Goal: Information Seeking & Learning: Compare options

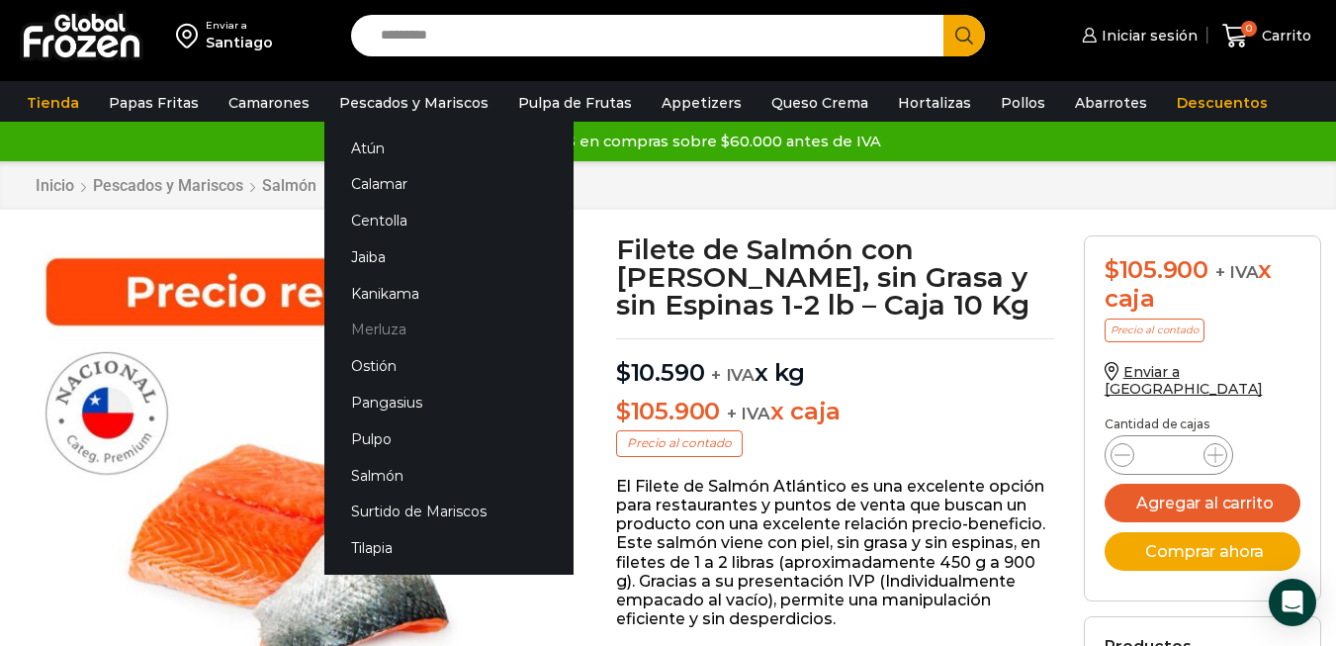
click at [393, 323] on link "Merluza" at bounding box center [448, 330] width 249 height 37
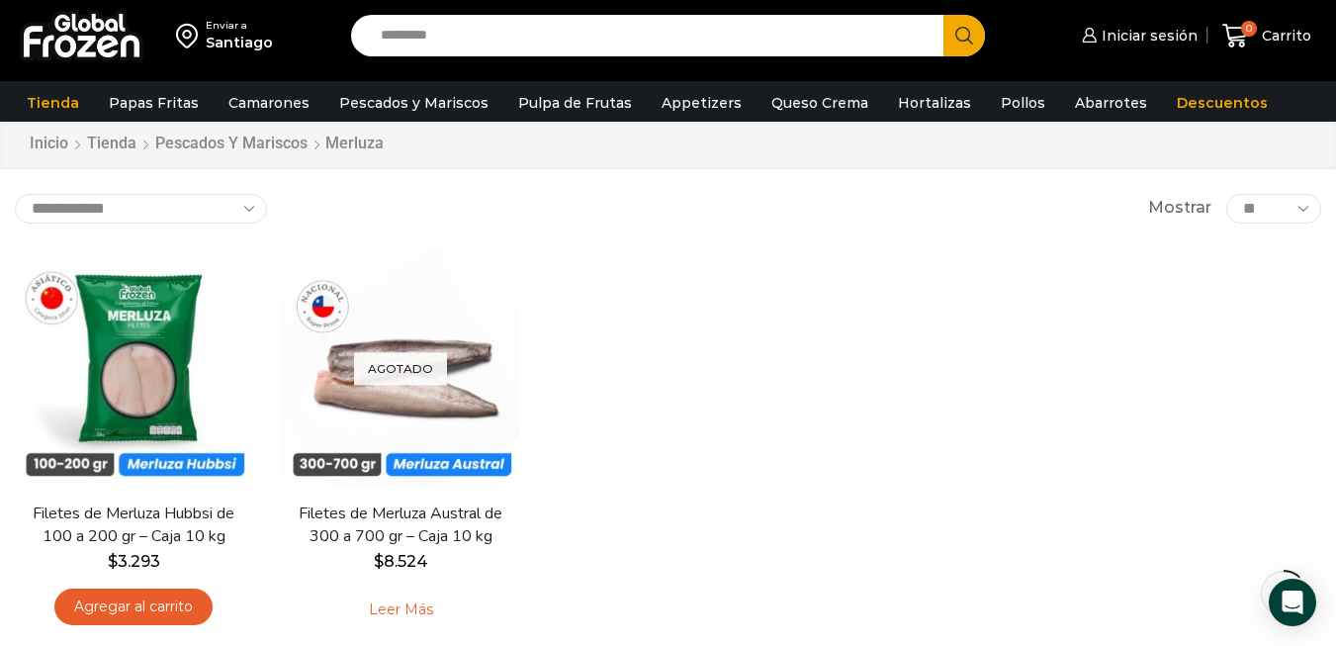
scroll to position [99, 0]
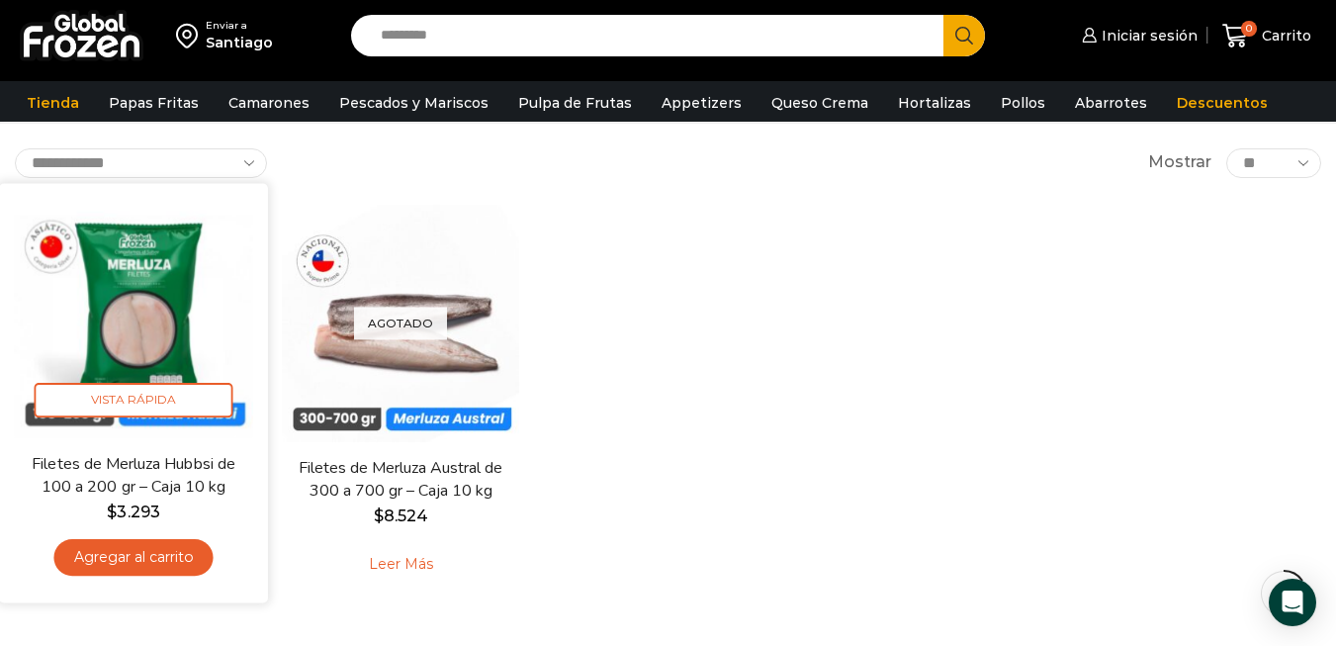
click at [172, 352] on img at bounding box center [133, 317] width 239 height 239
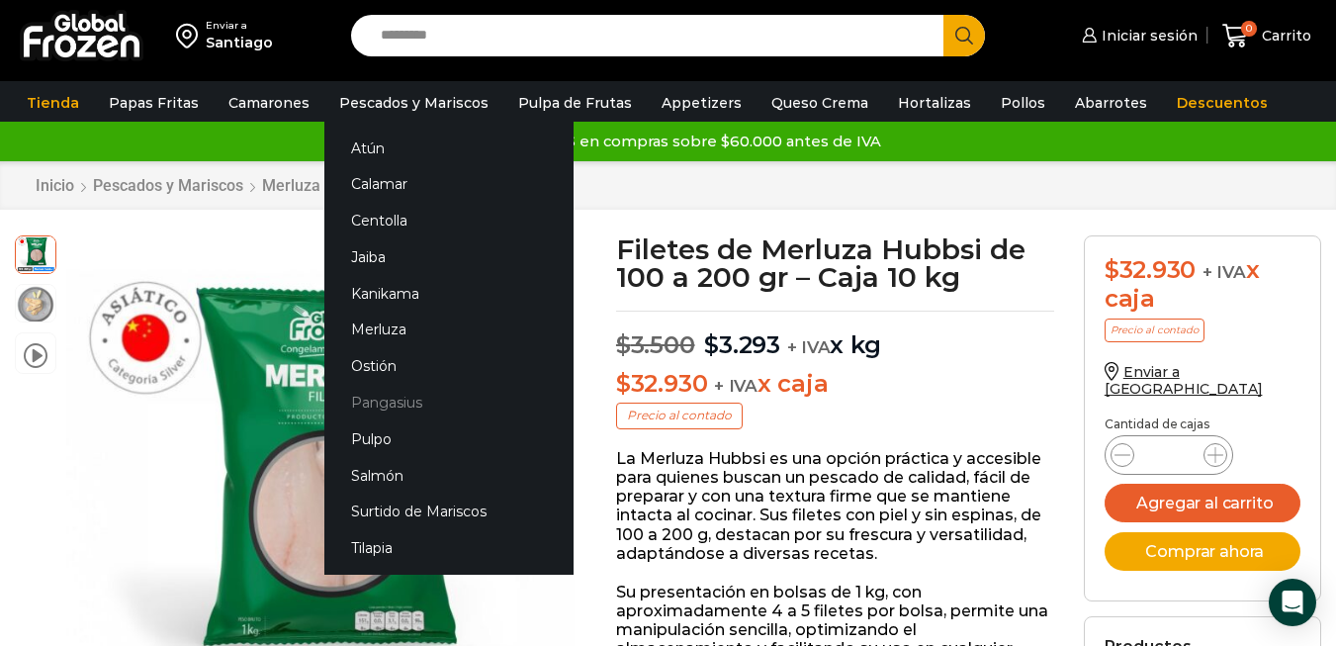
click at [393, 407] on link "Pangasius" at bounding box center [448, 403] width 249 height 37
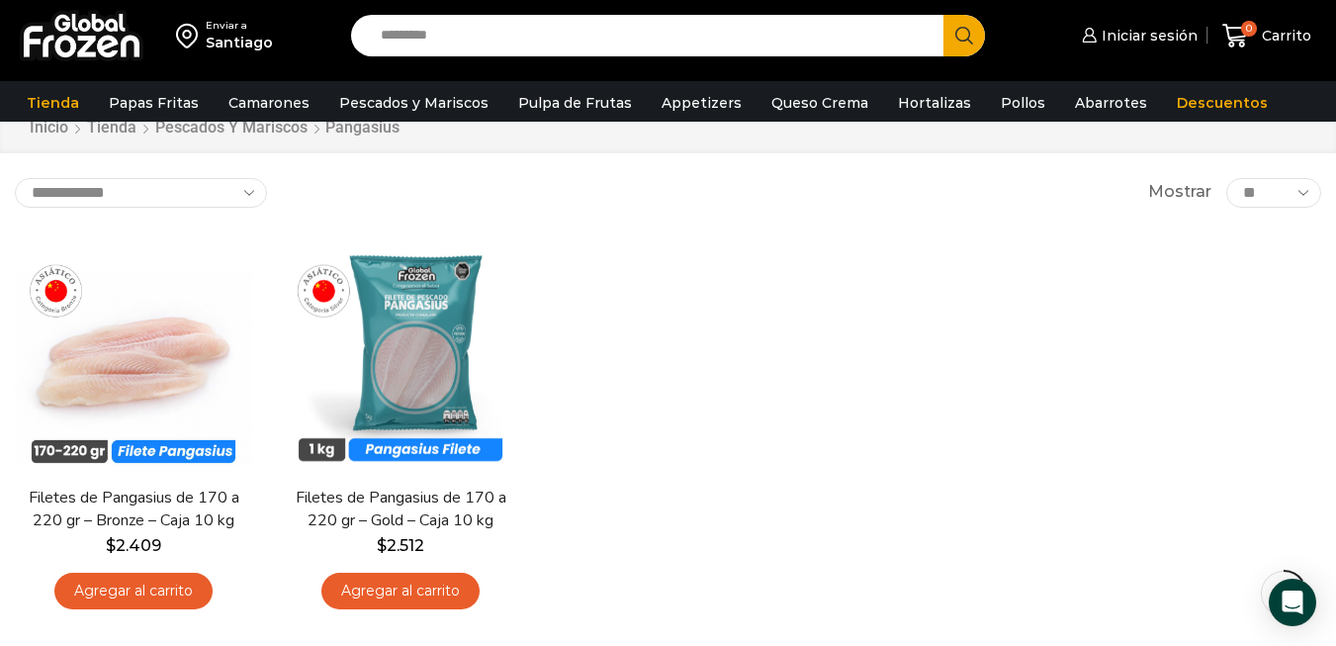
scroll to position [99, 0]
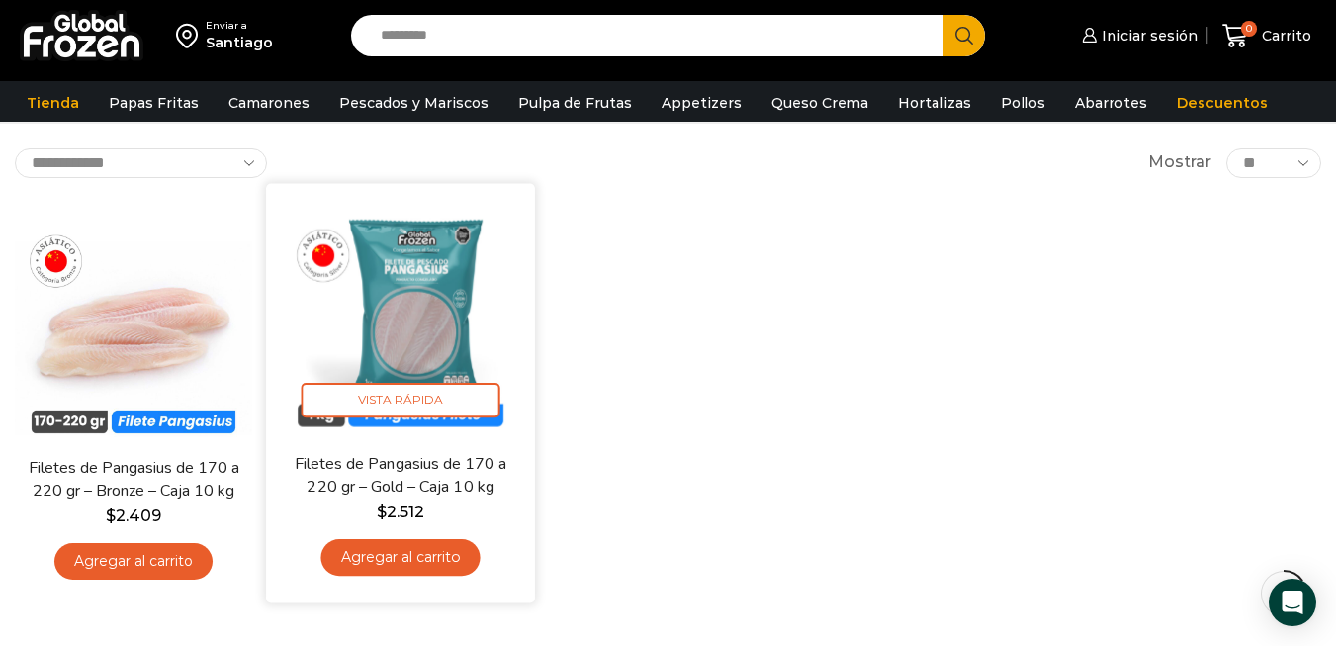
click at [391, 300] on img at bounding box center [400, 317] width 239 height 239
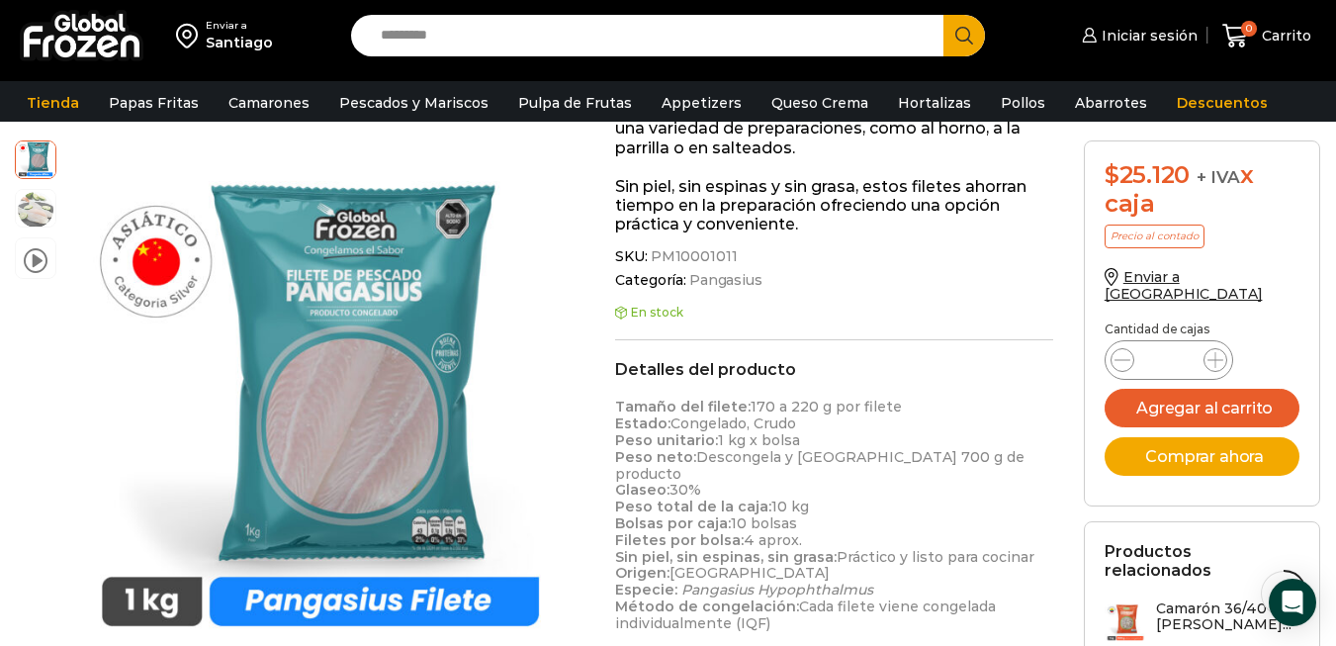
scroll to position [100, 0]
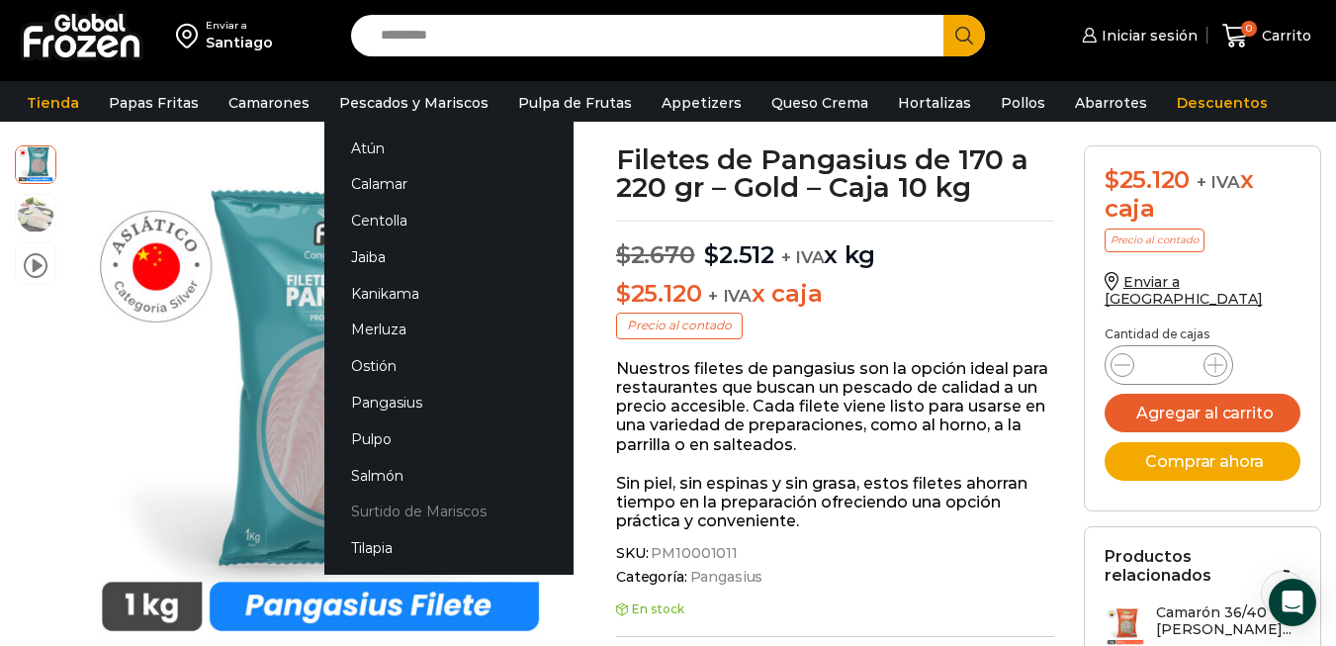
click at [407, 508] on link "Surtido de Mariscos" at bounding box center [448, 512] width 249 height 37
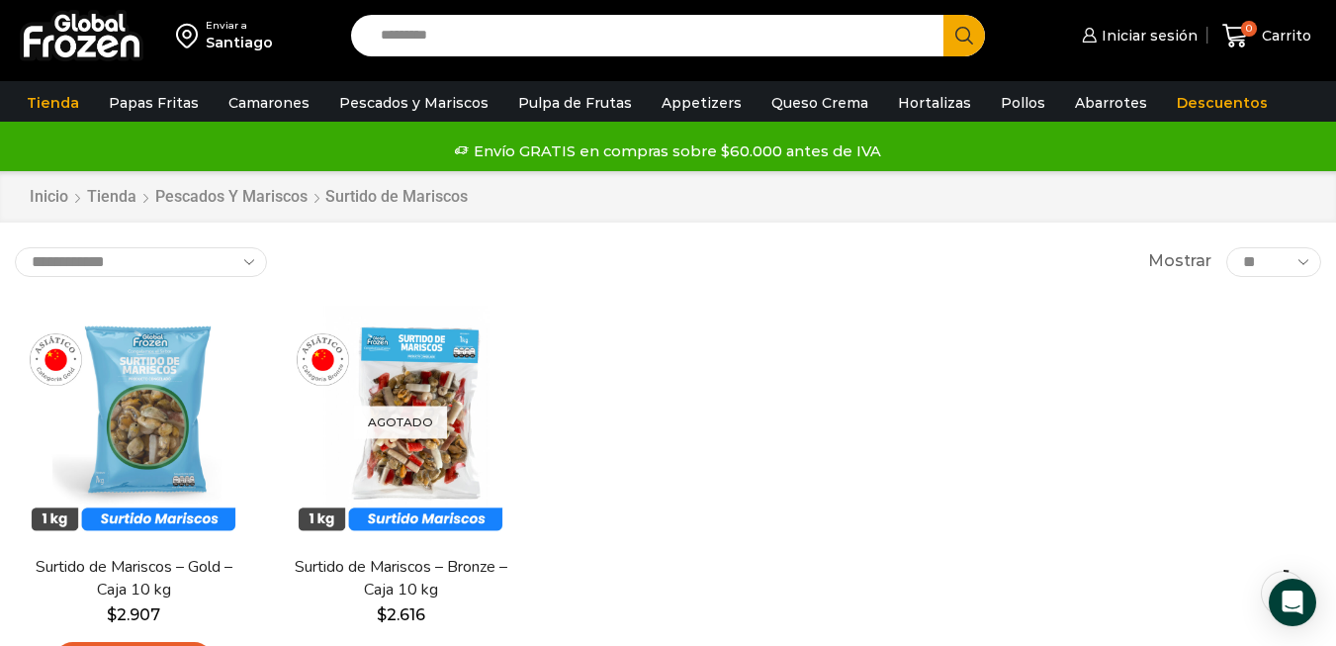
scroll to position [99, 0]
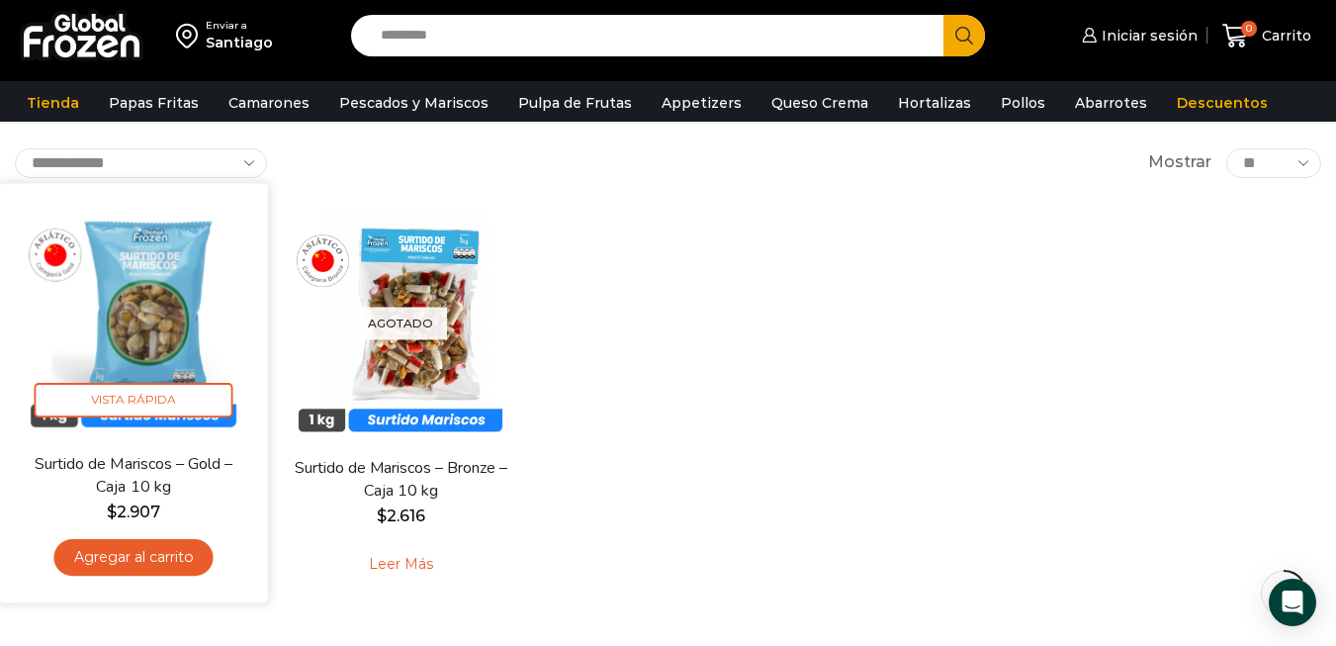
click at [194, 340] on img at bounding box center [133, 317] width 239 height 239
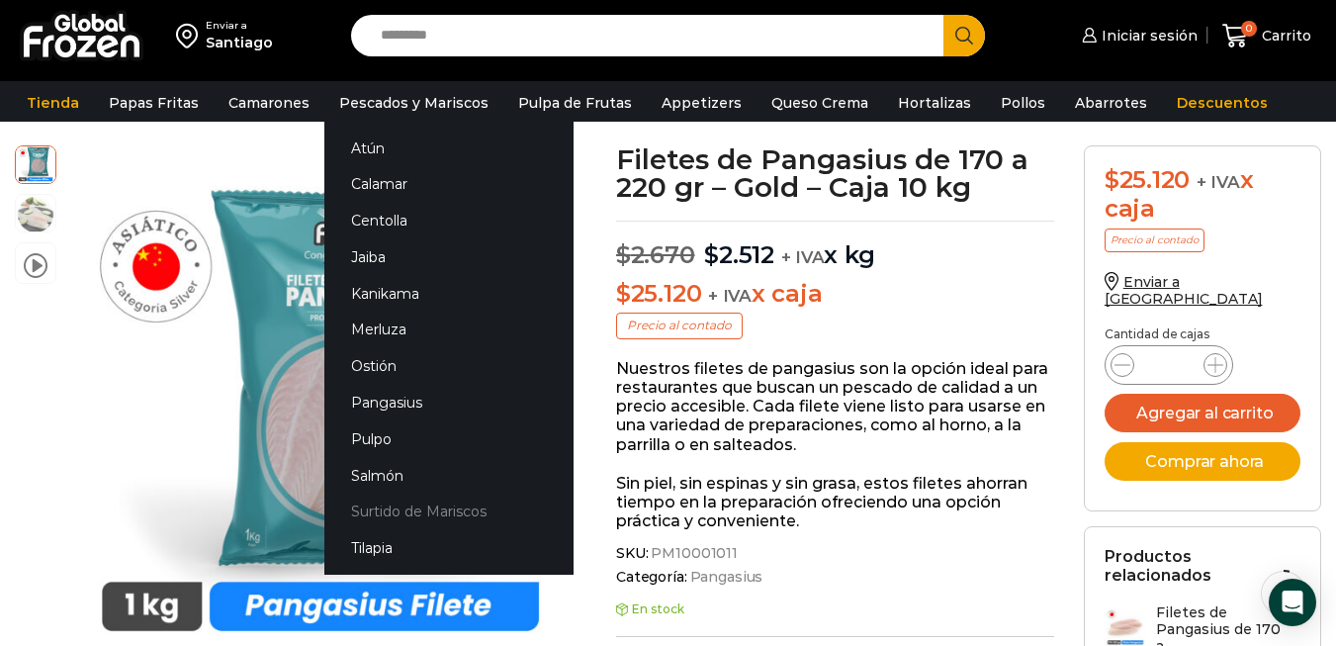
click at [410, 503] on link "Surtido de Mariscos" at bounding box center [448, 512] width 249 height 37
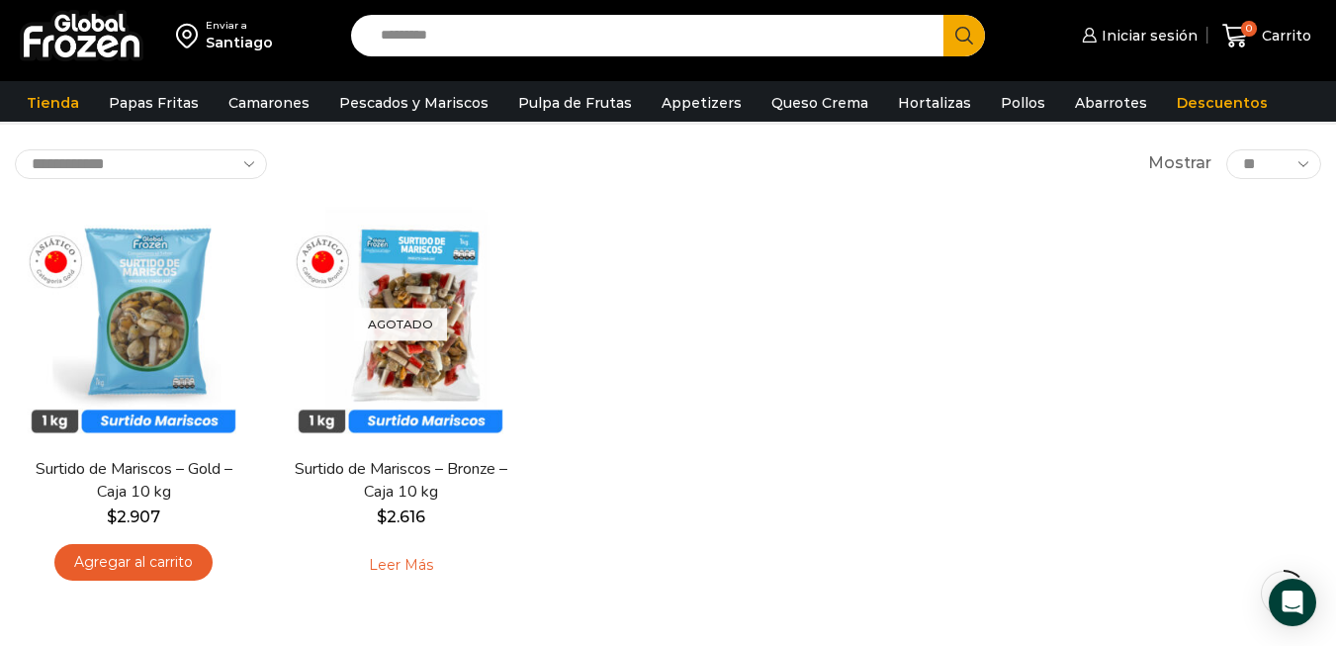
scroll to position [99, 0]
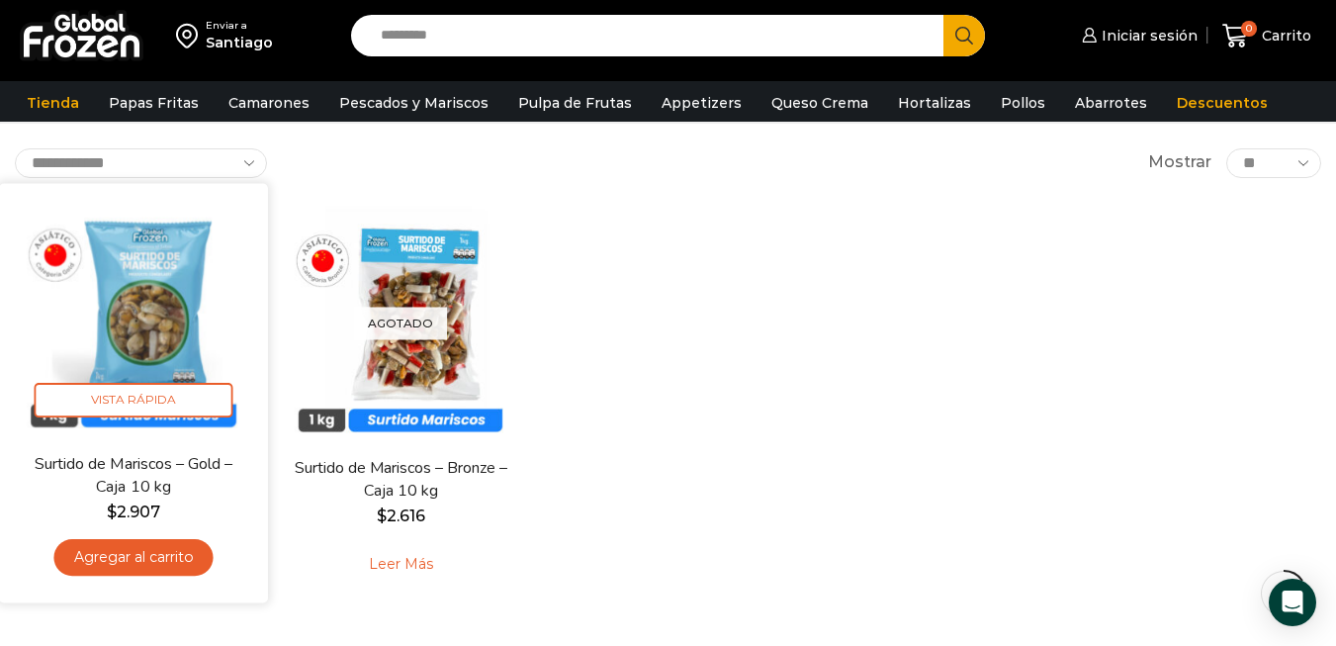
click at [158, 285] on img at bounding box center [133, 317] width 239 height 239
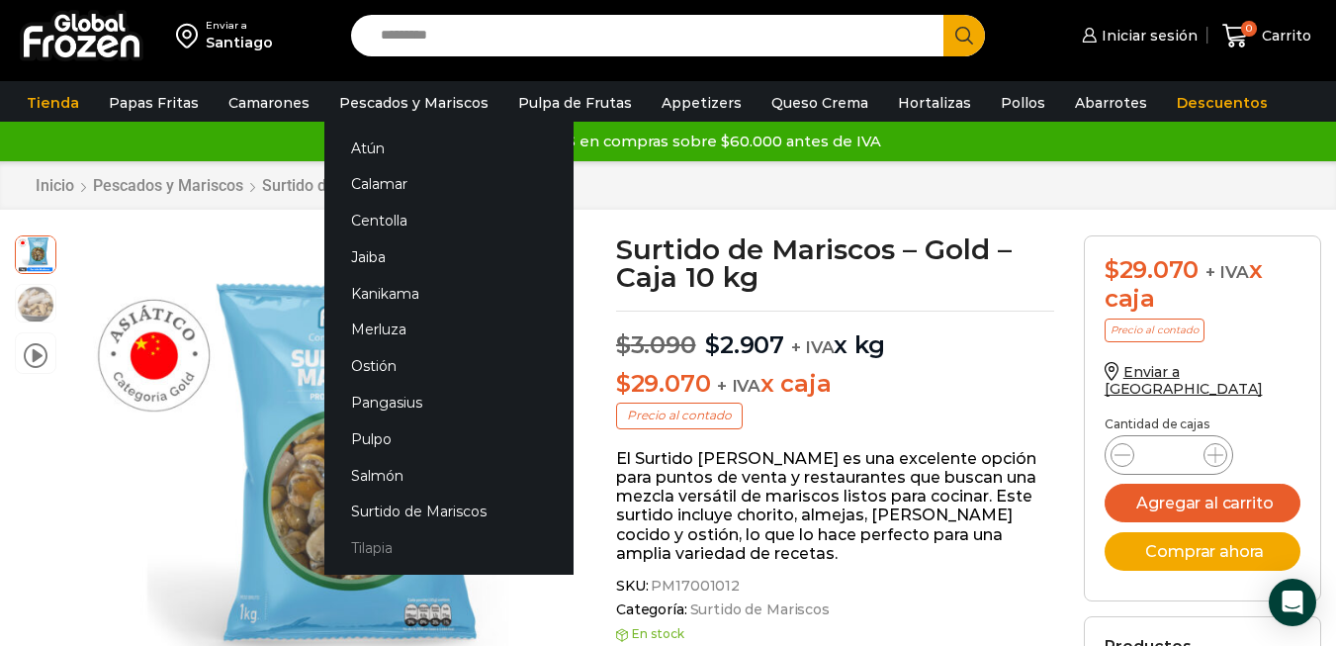
click at [379, 542] on link "Tilapia" at bounding box center [448, 548] width 249 height 37
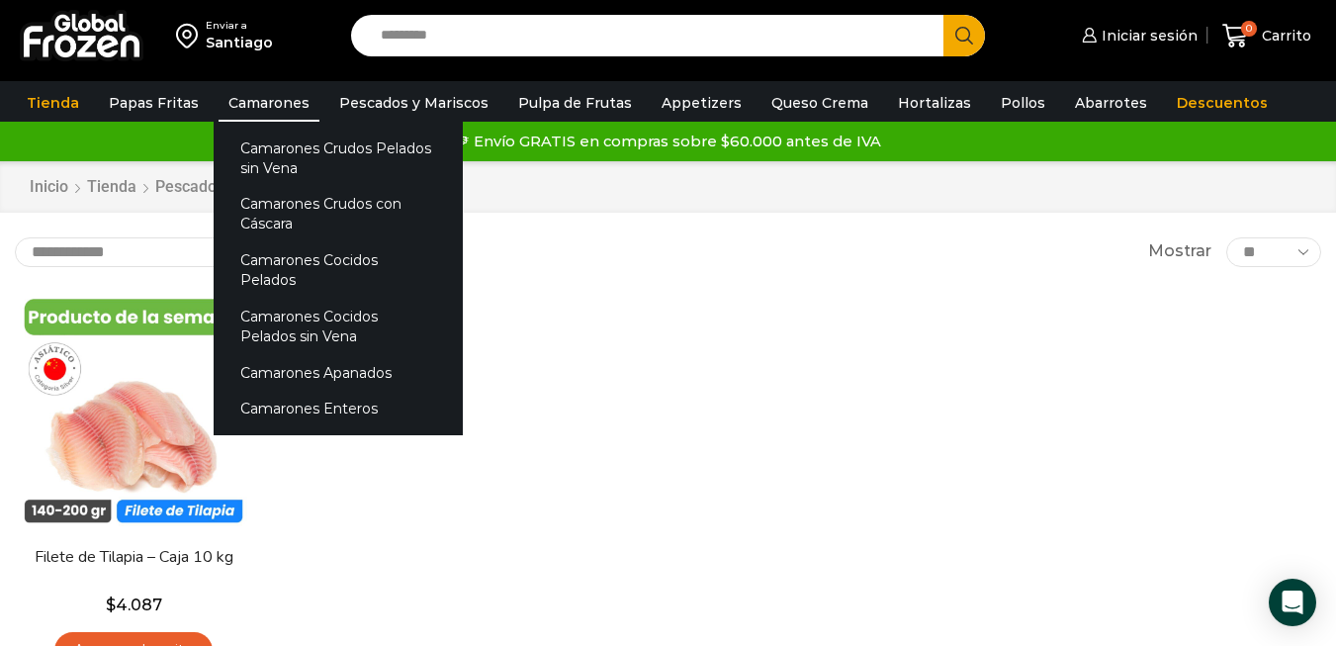
click at [276, 105] on link "Camarones" at bounding box center [269, 103] width 101 height 38
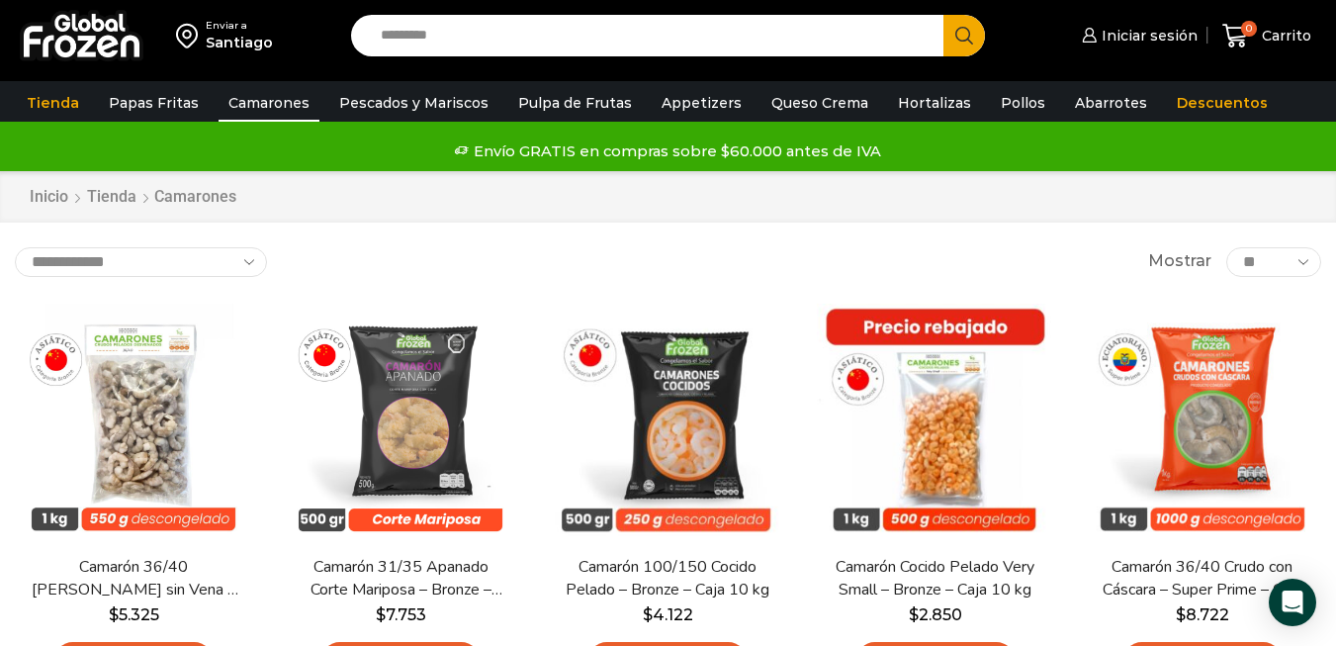
scroll to position [99, 0]
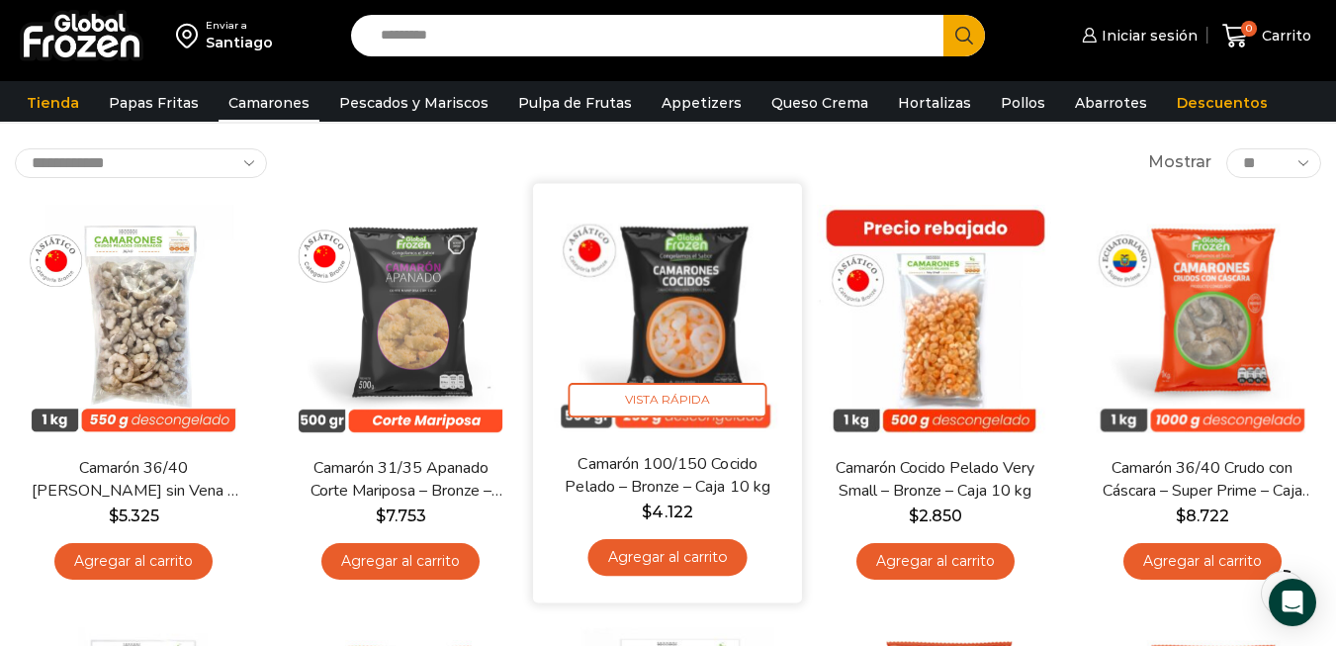
click at [671, 318] on img at bounding box center [668, 317] width 239 height 239
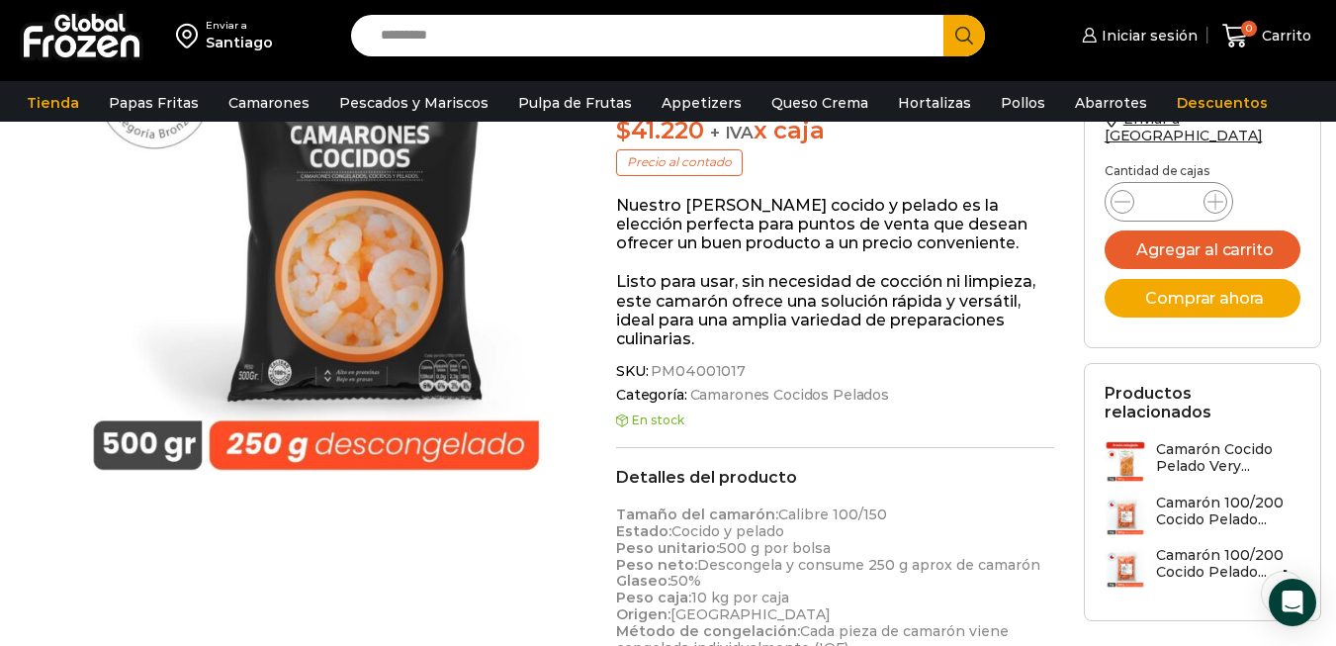
scroll to position [1, 0]
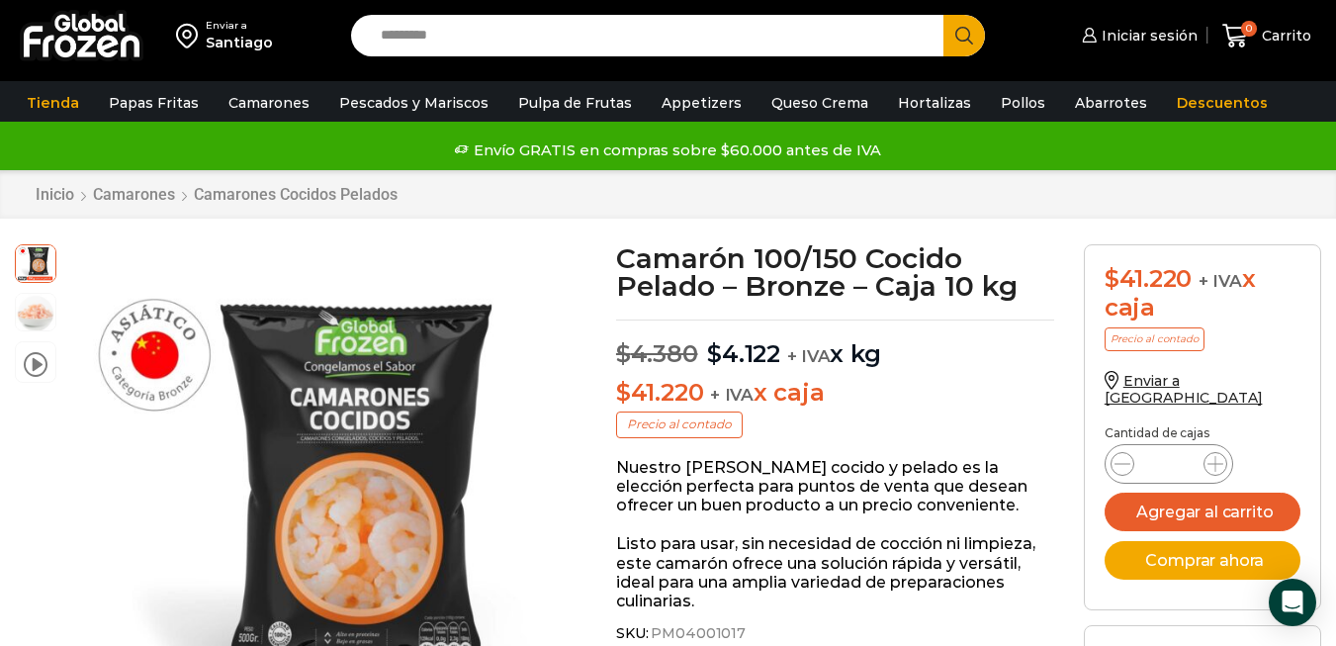
drag, startPoint x: 492, startPoint y: 262, endPoint x: 535, endPoint y: 264, distance: 43.6
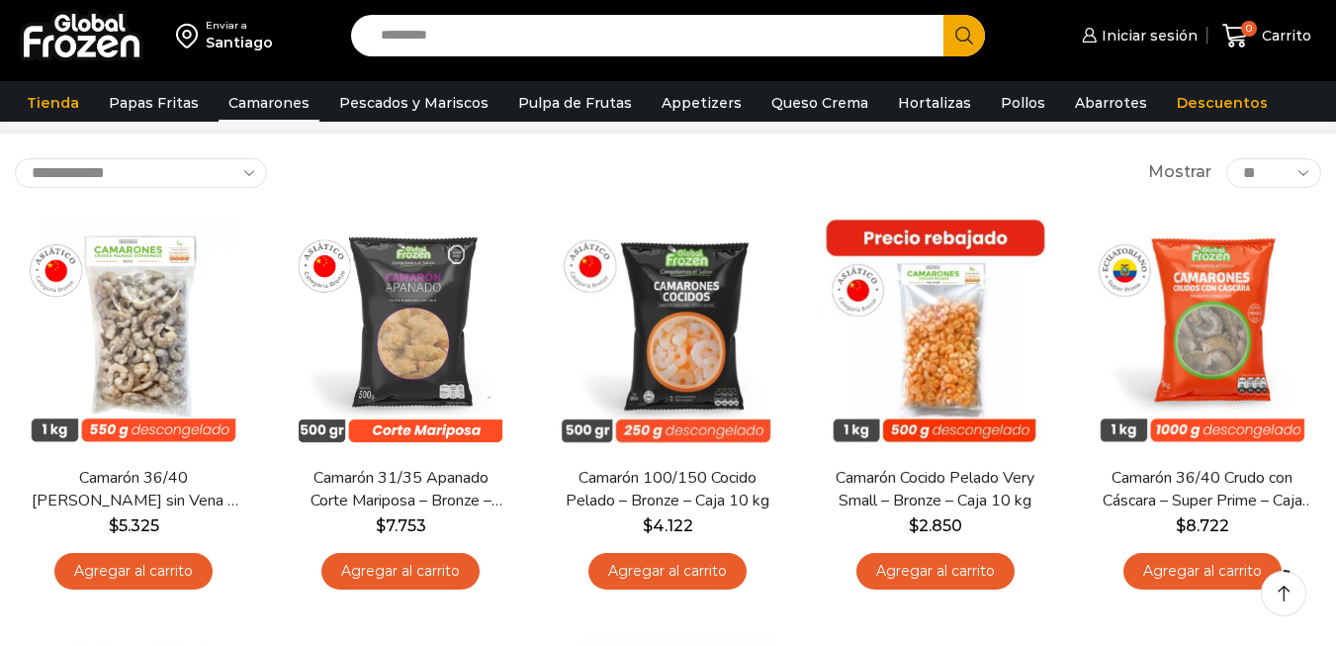
scroll to position [99, 0]
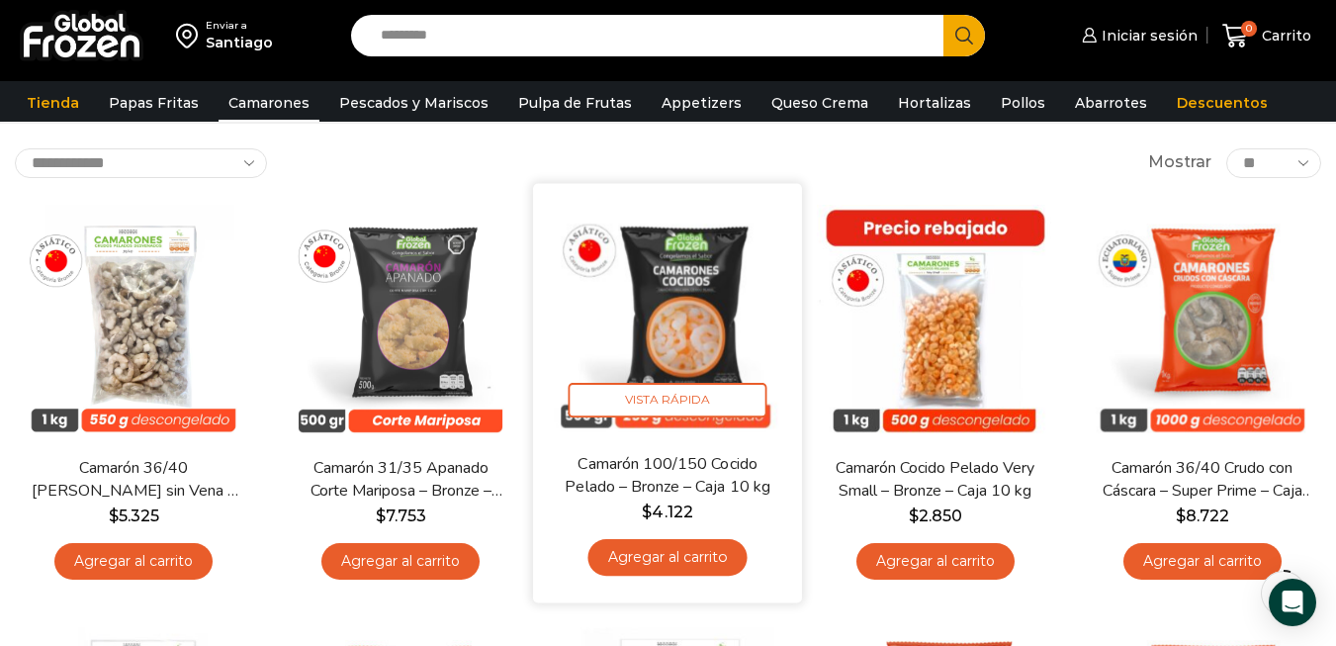
click at [684, 299] on img at bounding box center [668, 317] width 239 height 239
click at [685, 309] on img at bounding box center [668, 317] width 239 height 239
click at [692, 343] on img at bounding box center [668, 317] width 239 height 239
click at [685, 392] on span "Vista Rápida" at bounding box center [668, 400] width 199 height 35
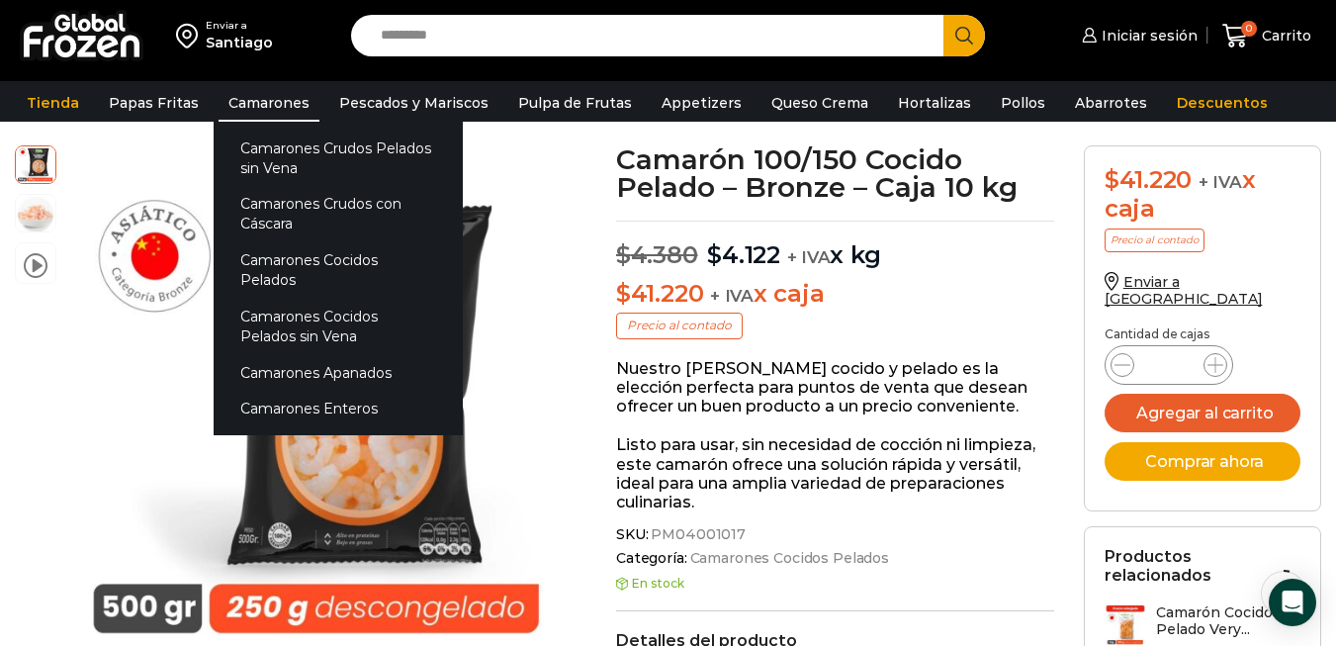
click at [258, 111] on link "Camarones" at bounding box center [269, 103] width 101 height 38
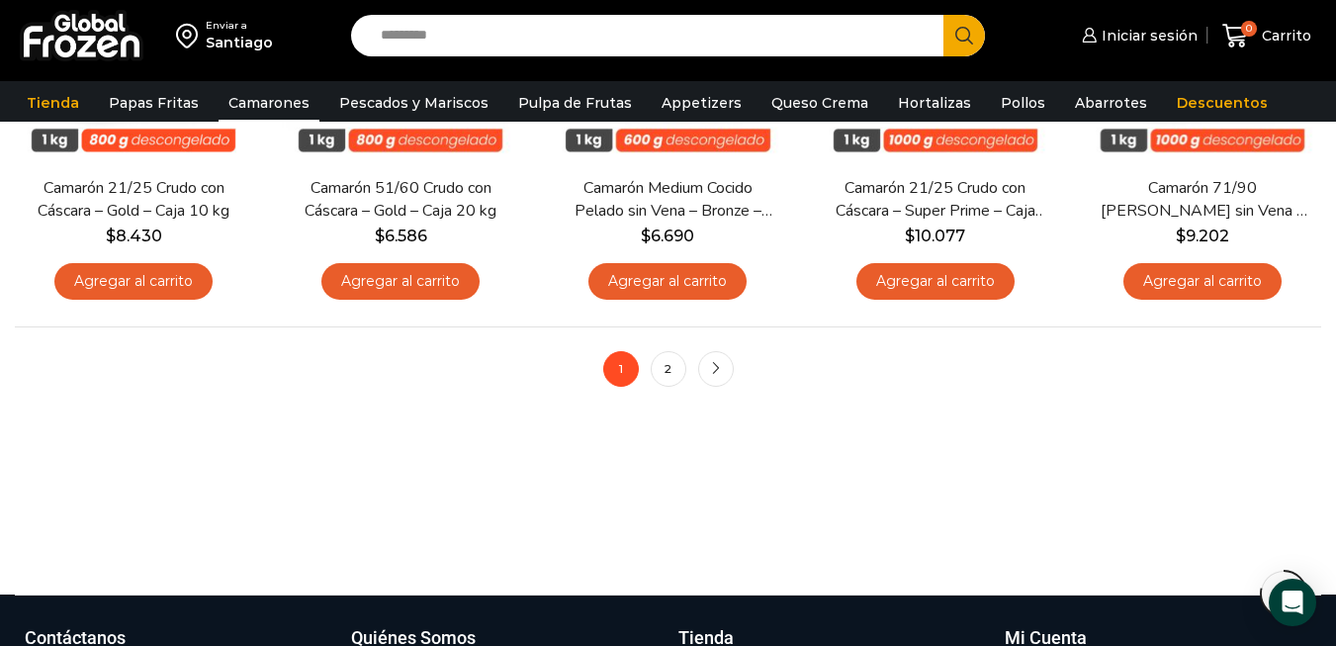
scroll to position [1682, 0]
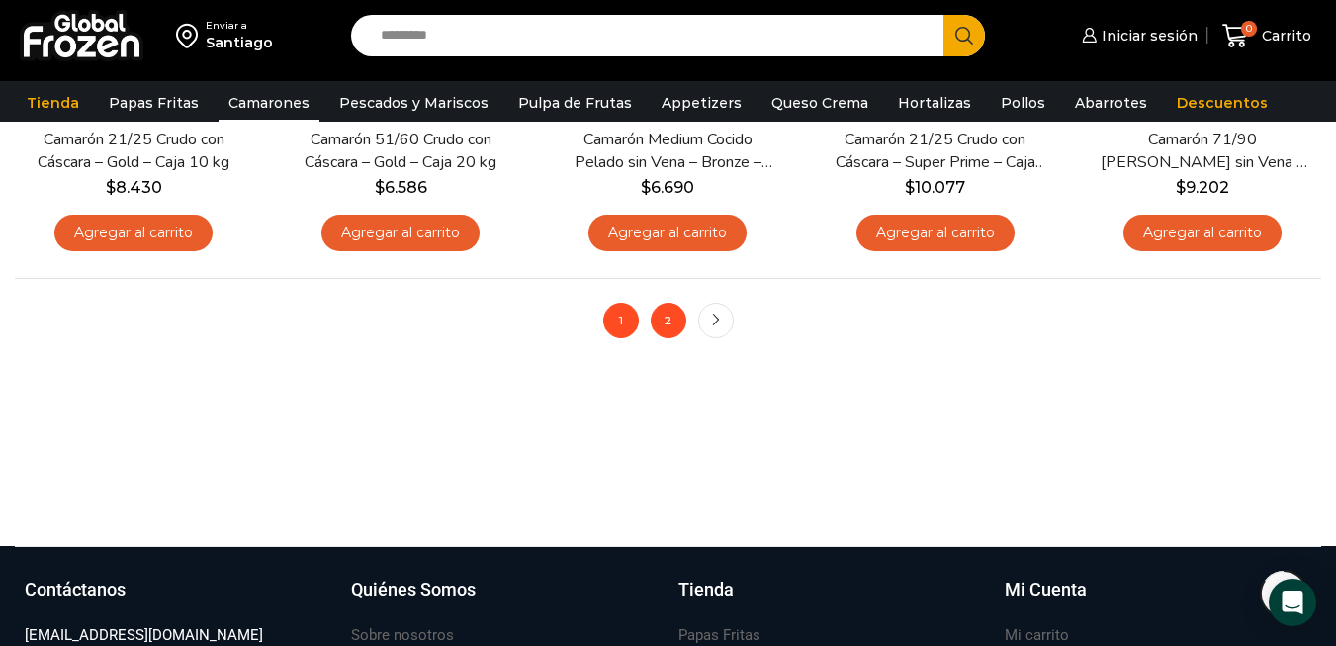
click at [667, 322] on link "2" at bounding box center [669, 321] width 36 height 36
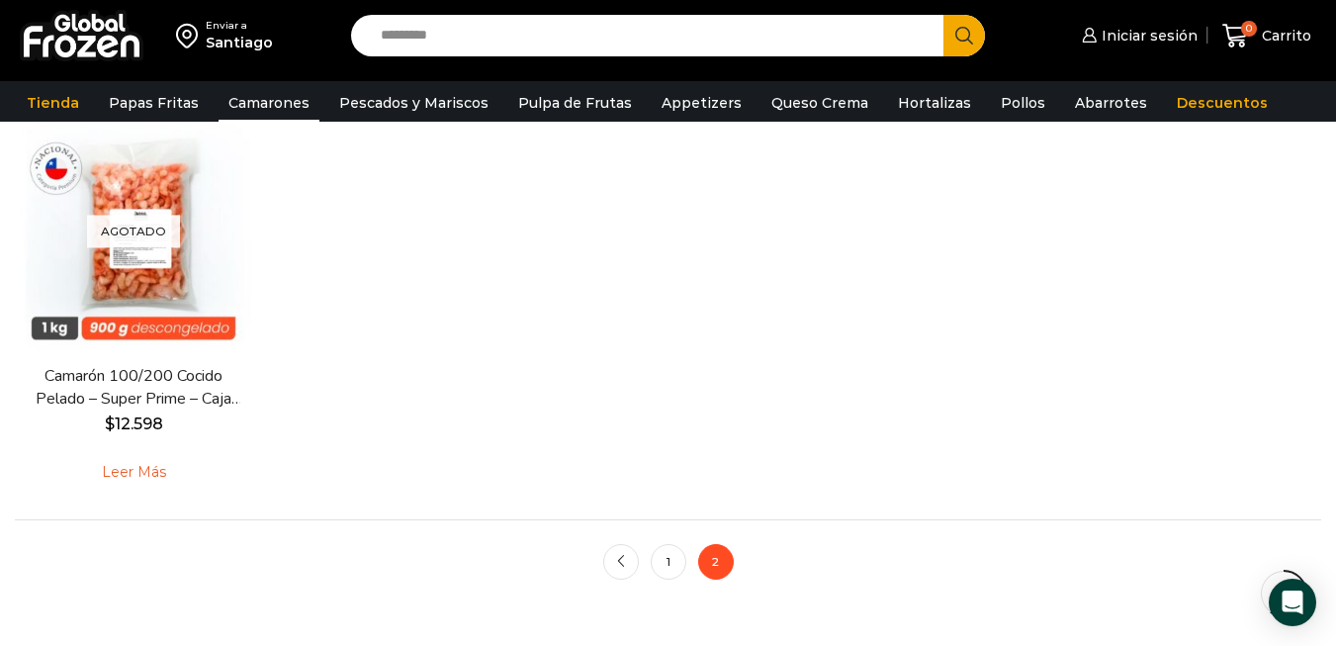
scroll to position [791, 0]
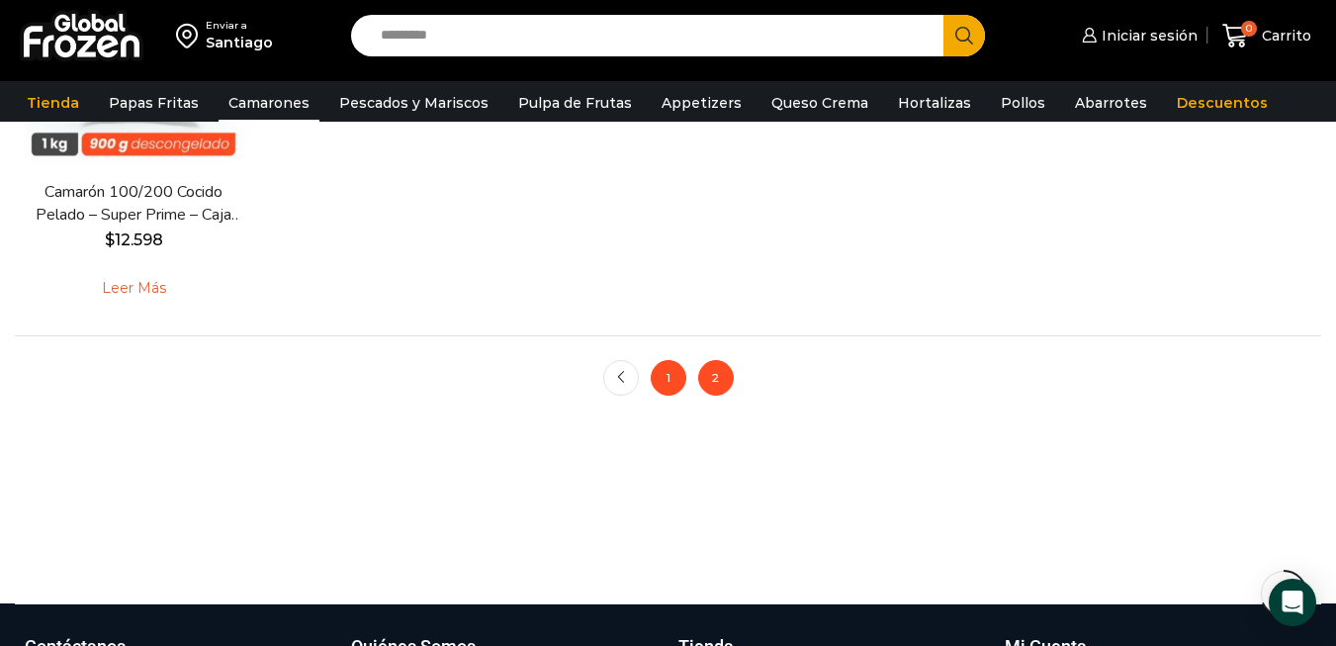
click at [663, 381] on link "1" at bounding box center [669, 378] width 36 height 36
click at [663, 371] on link "1" at bounding box center [669, 378] width 36 height 36
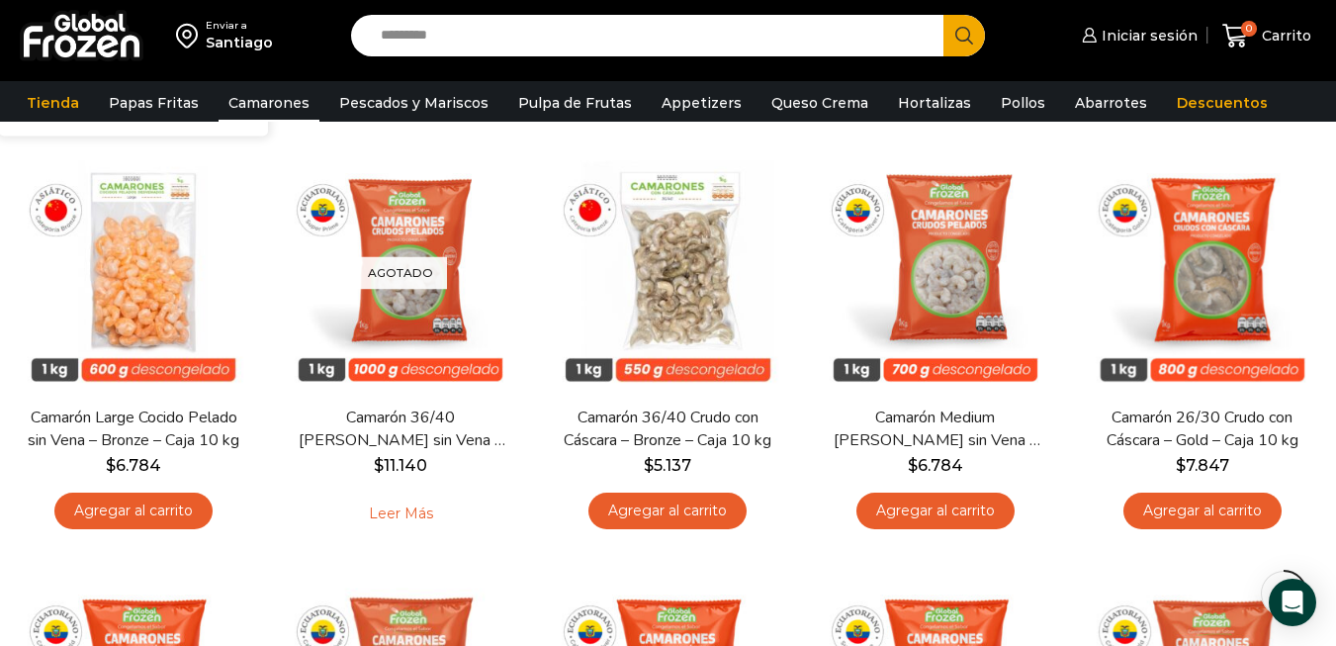
scroll to position [594, 0]
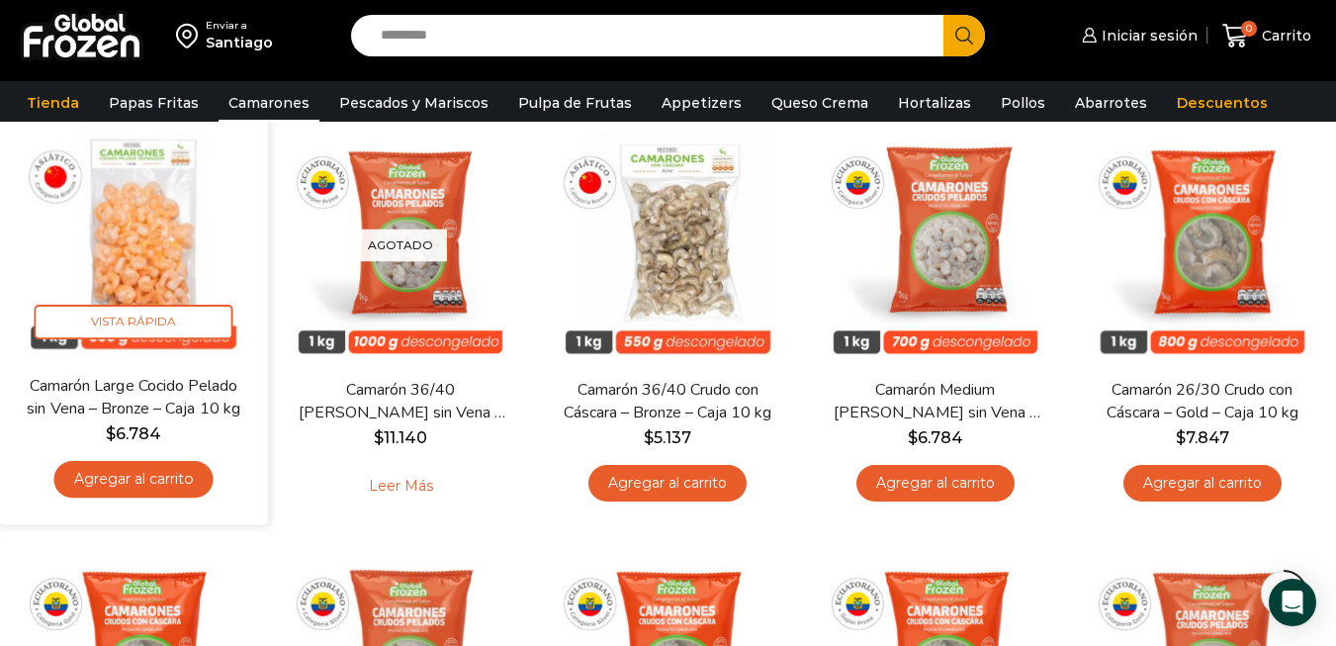
click at [146, 273] on img at bounding box center [133, 239] width 239 height 239
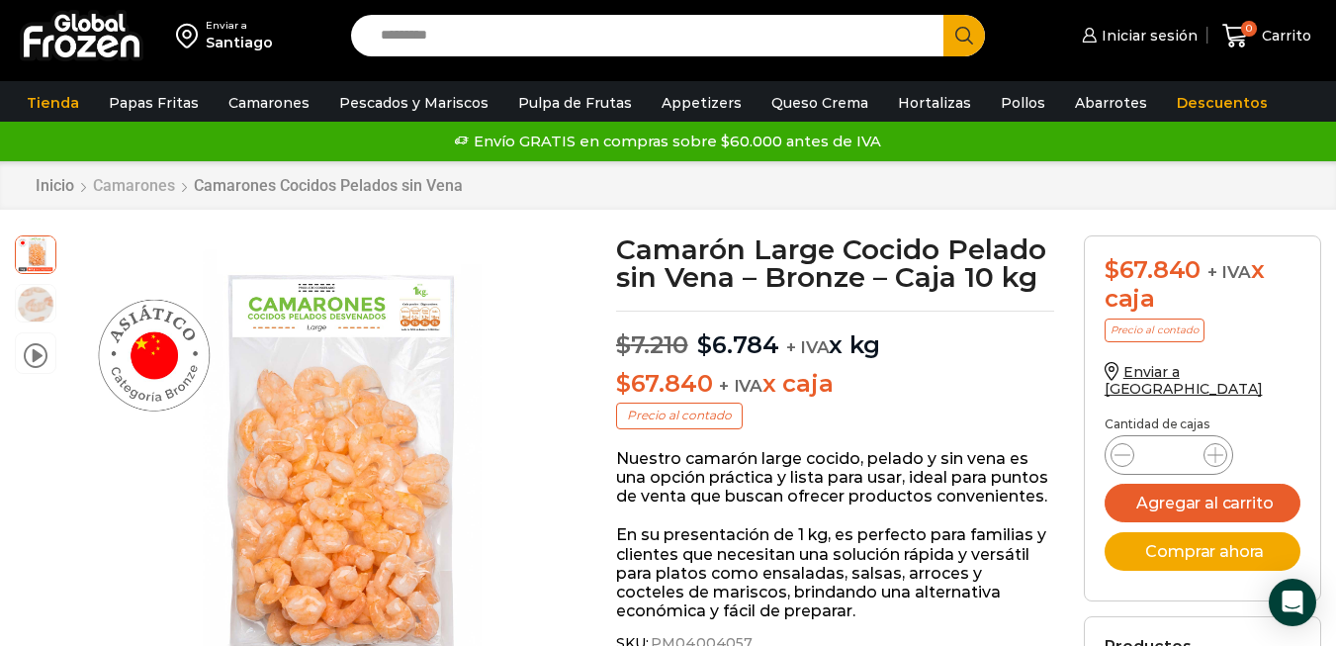
click at [162, 184] on link "Camarones" at bounding box center [134, 185] width 84 height 19
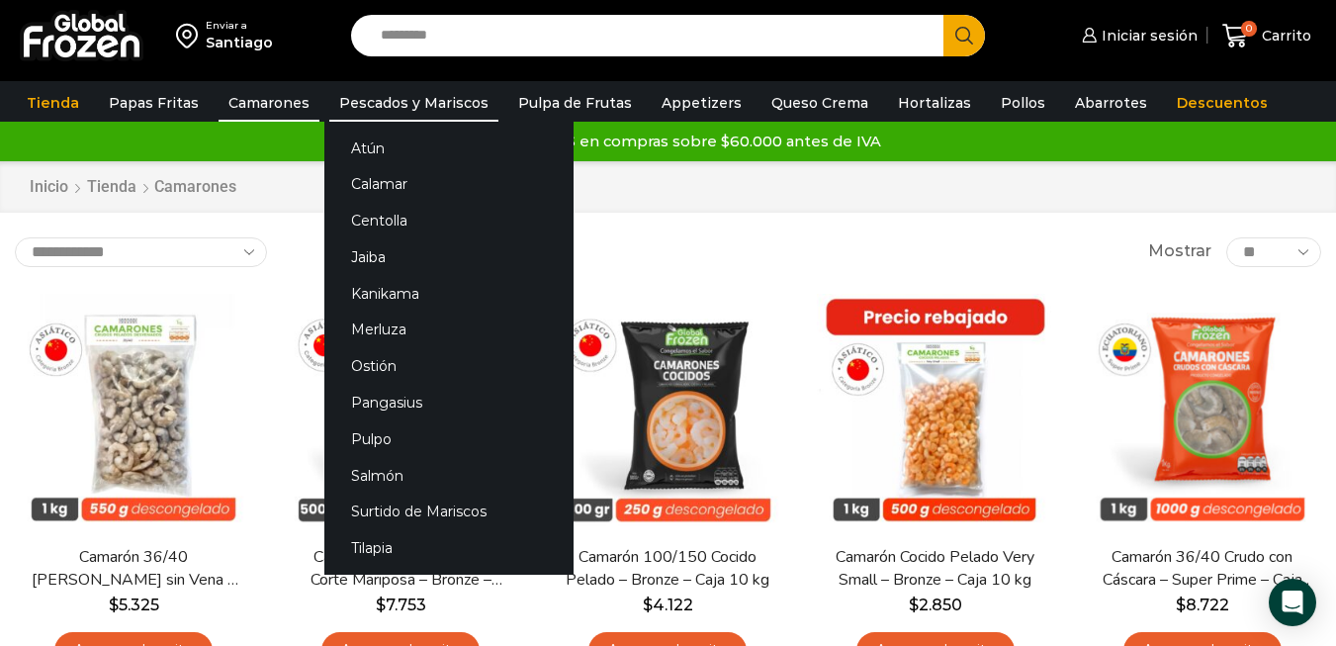
click at [431, 101] on link "Pescados y Mariscos" at bounding box center [413, 103] width 169 height 38
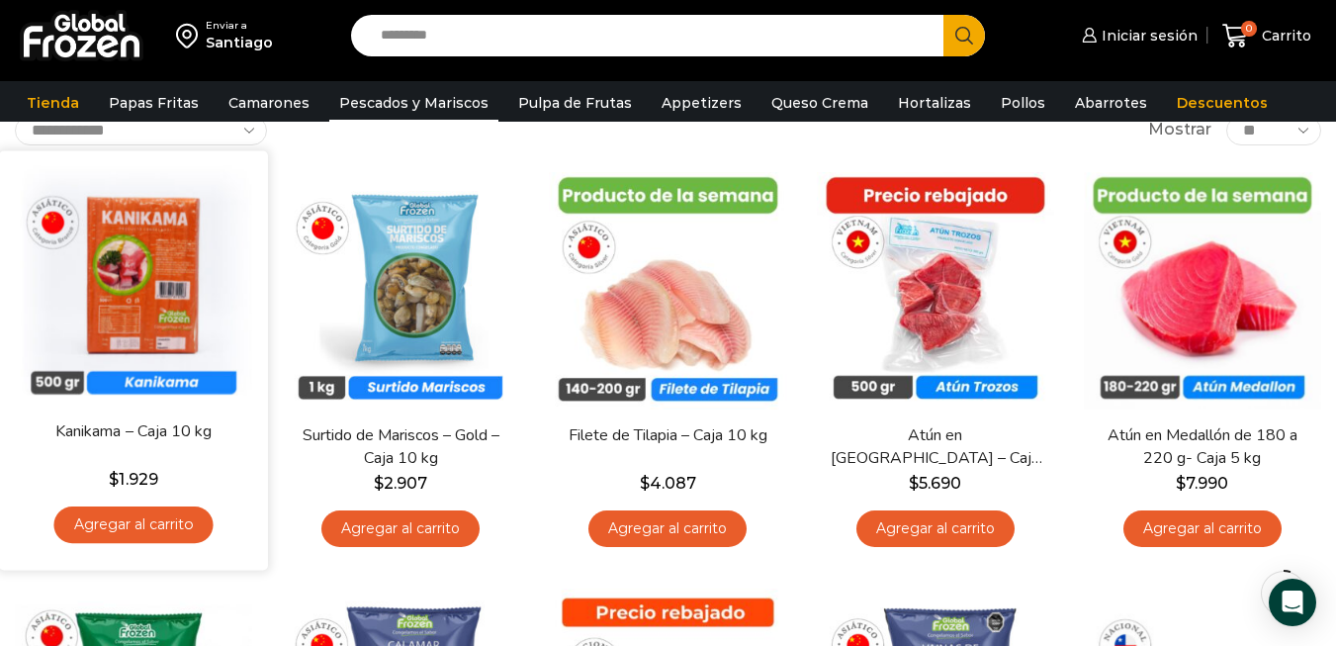
scroll to position [99, 0]
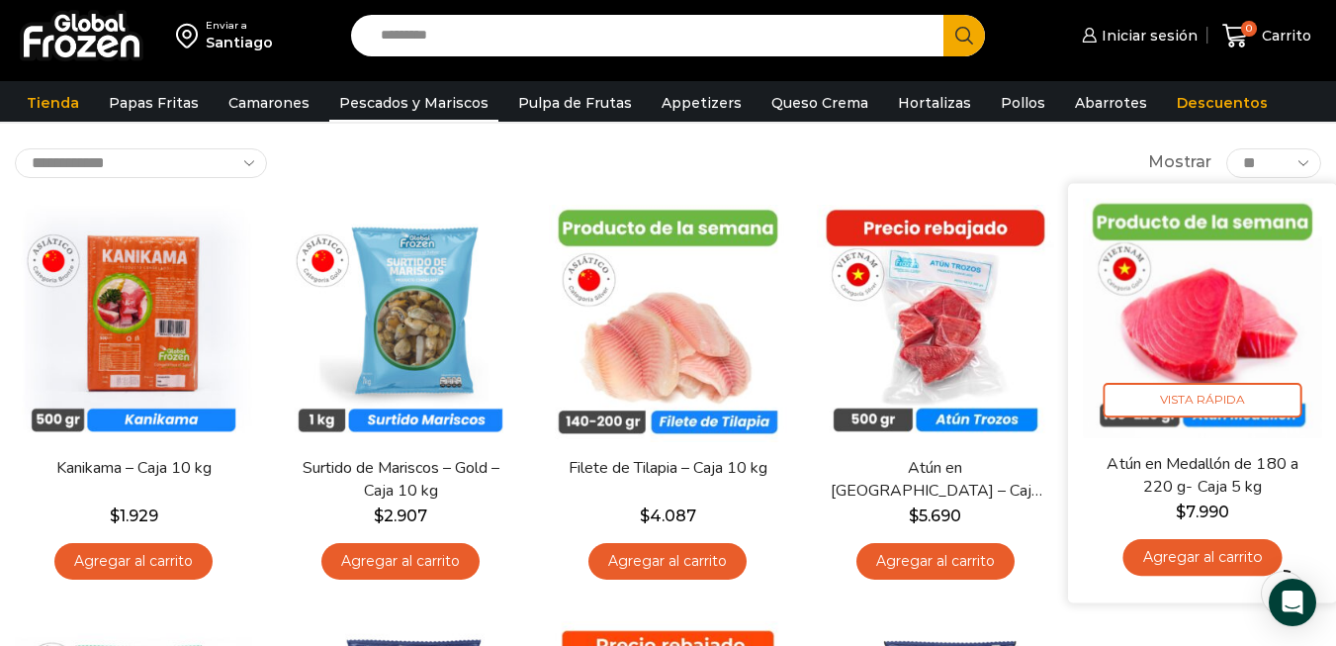
click at [1215, 323] on img at bounding box center [1202, 317] width 239 height 239
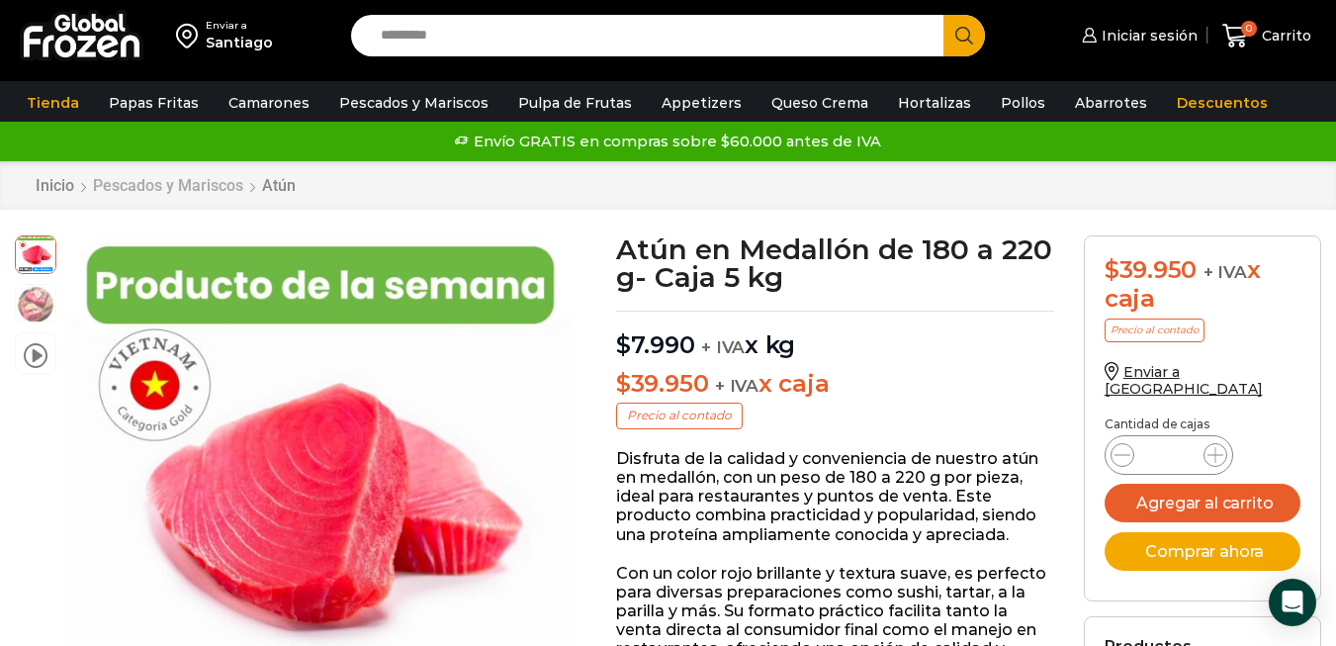
click at [178, 181] on link "Pescados y Mariscos" at bounding box center [168, 185] width 152 height 19
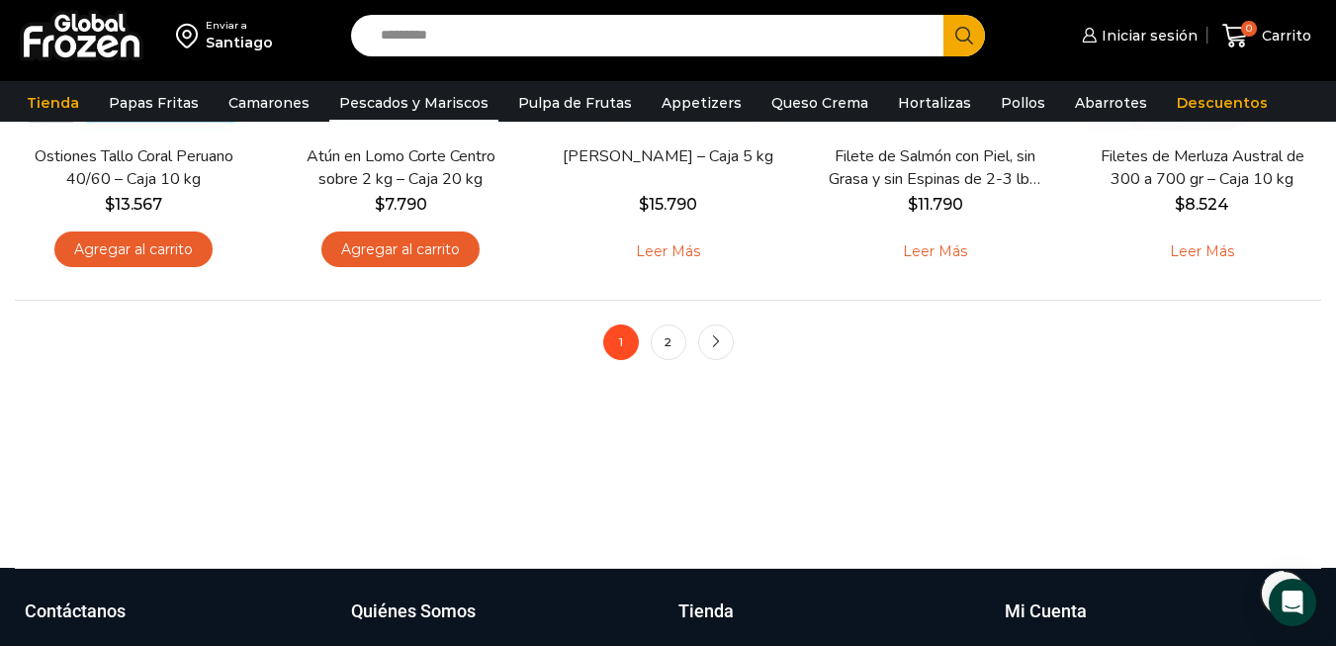
scroll to position [1682, 0]
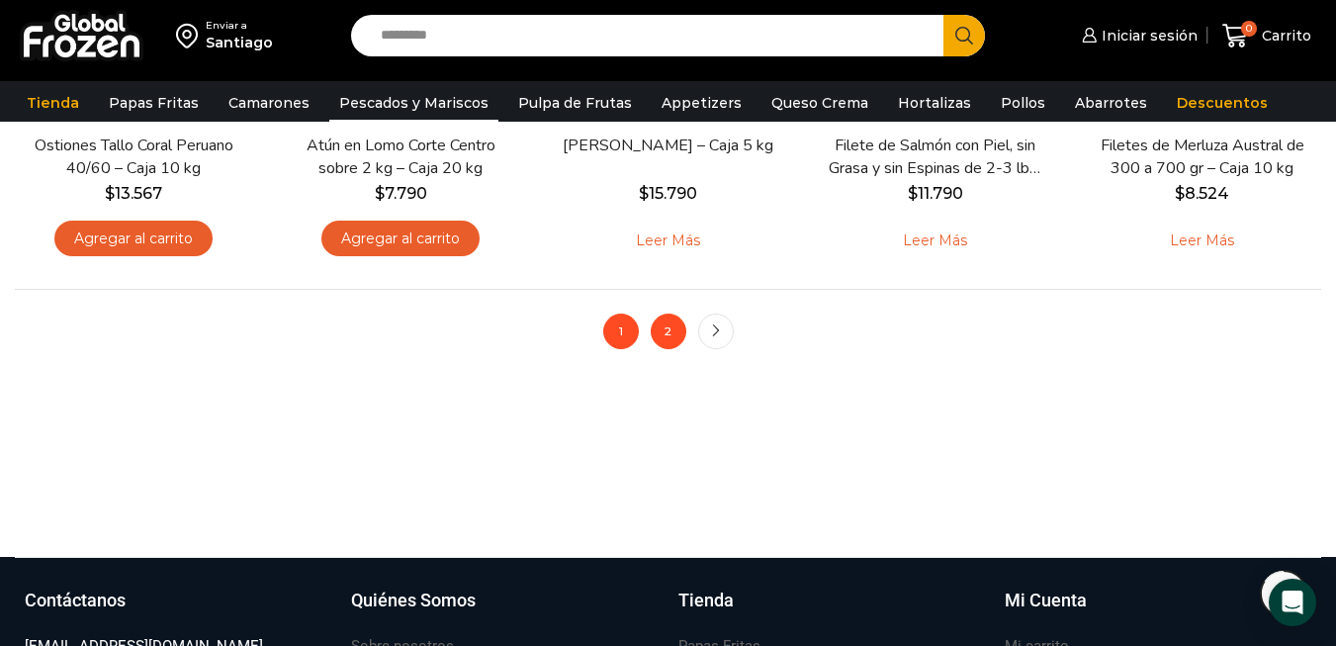
click at [662, 336] on link "2" at bounding box center [669, 332] width 36 height 36
